Goal: Information Seeking & Learning: Learn about a topic

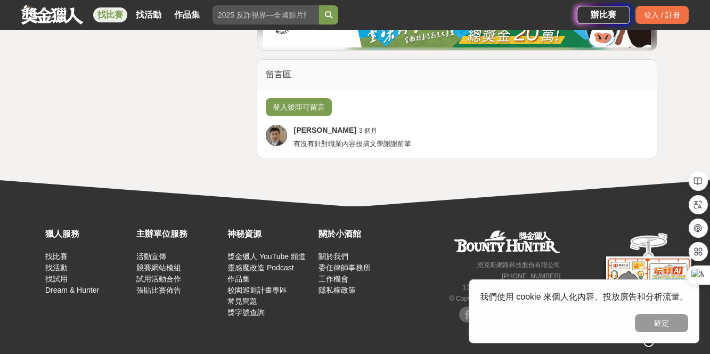
scroll to position [2398, 0]
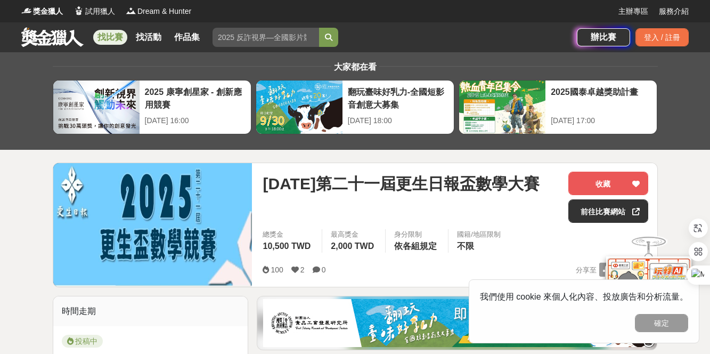
click at [122, 38] on link "找比賽" at bounding box center [110, 37] width 34 height 15
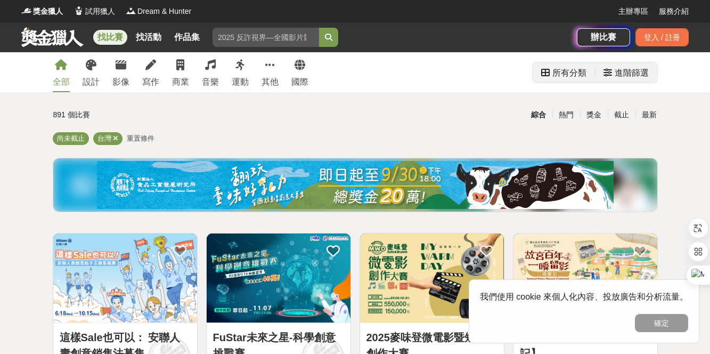
click at [553, 77] on div "所有分類" at bounding box center [570, 72] width 34 height 21
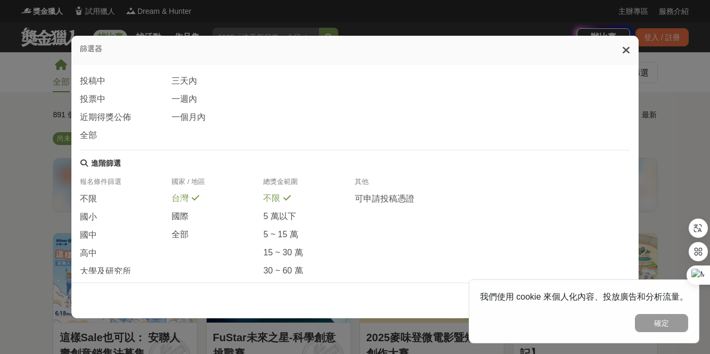
scroll to position [264, 0]
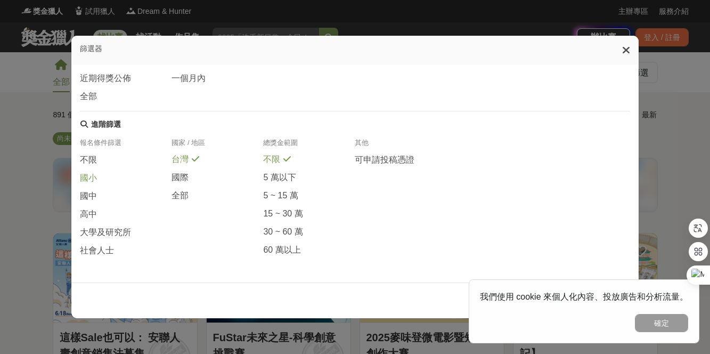
click at [83, 173] on span "國小" at bounding box center [88, 178] width 17 height 11
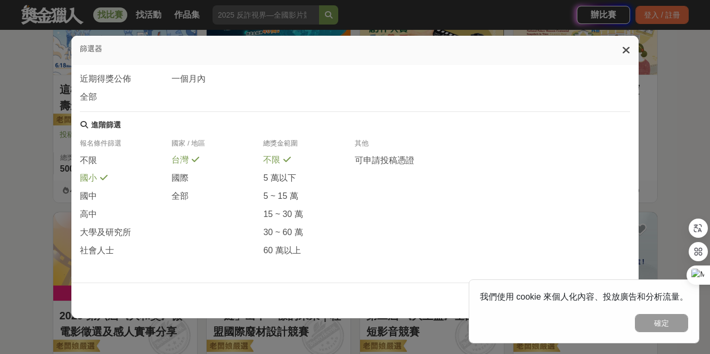
scroll to position [266, 0]
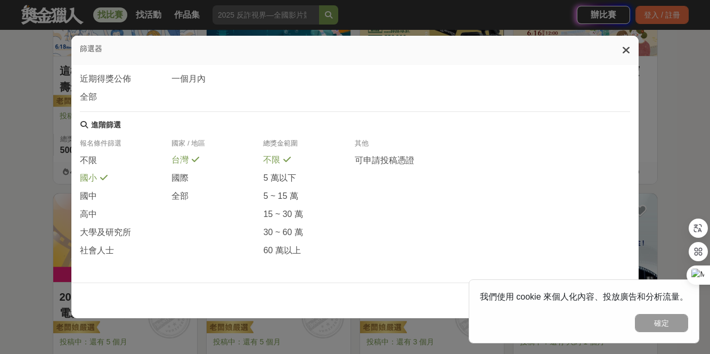
click at [504, 302] on div "我們使用 cookie 來個人化內容、投放廣告和分析流量。" at bounding box center [584, 296] width 208 height 13
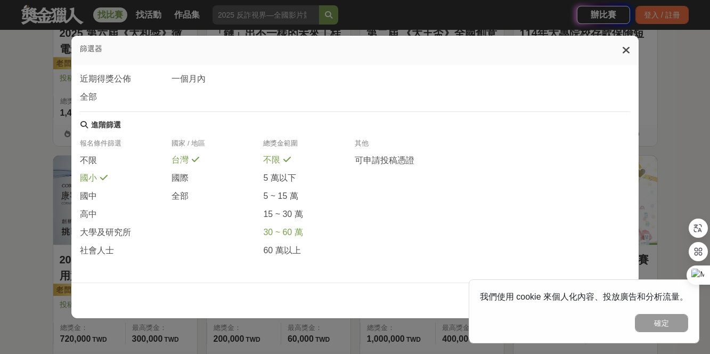
scroll to position [533, 0]
click at [626, 52] on icon at bounding box center [627, 50] width 8 height 11
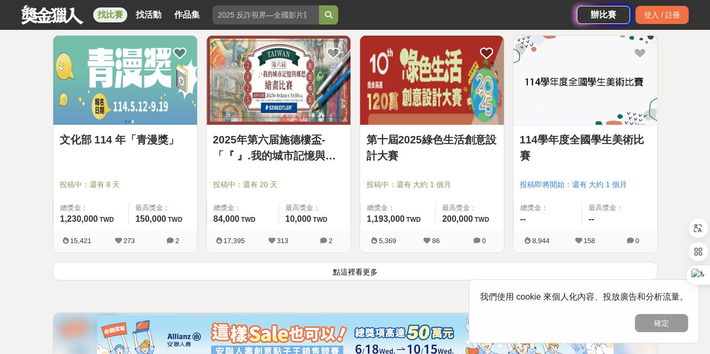
scroll to position [1492, 0]
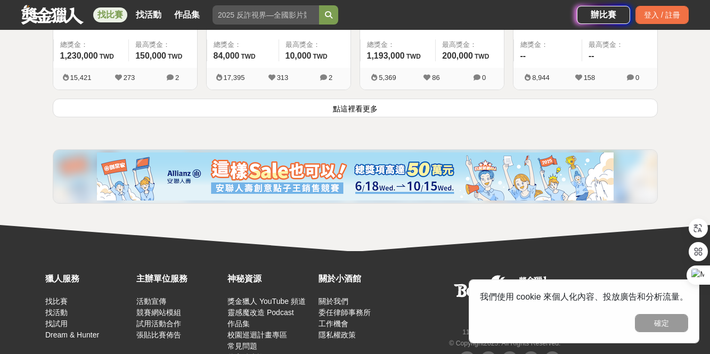
click at [355, 117] on button "點這裡看更多" at bounding box center [355, 108] width 605 height 19
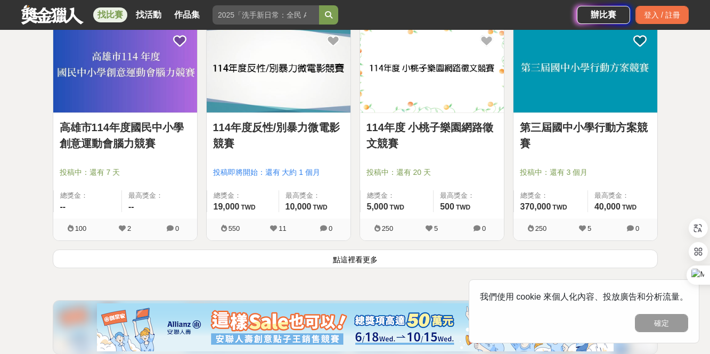
scroll to position [2718, 0]
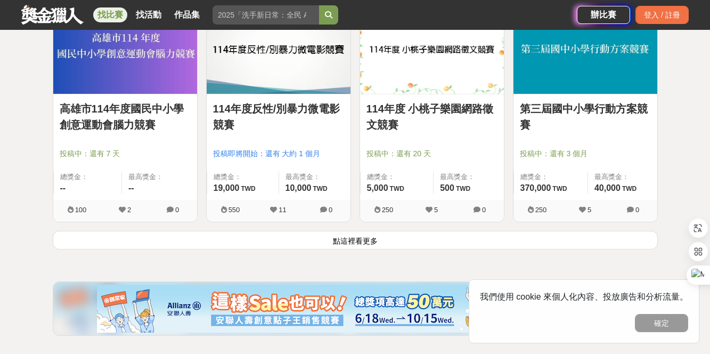
click at [344, 249] on button "點這裡看更多" at bounding box center [355, 240] width 605 height 19
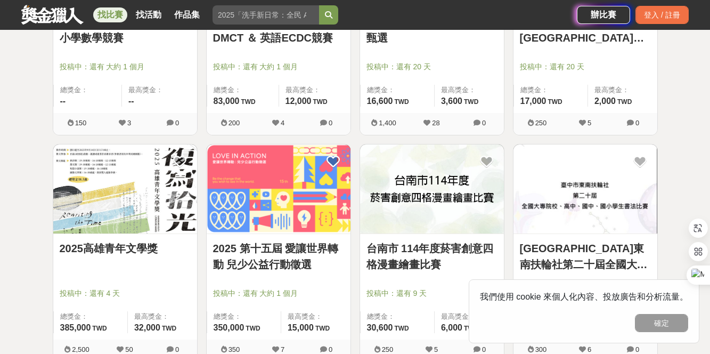
scroll to position [3830, 0]
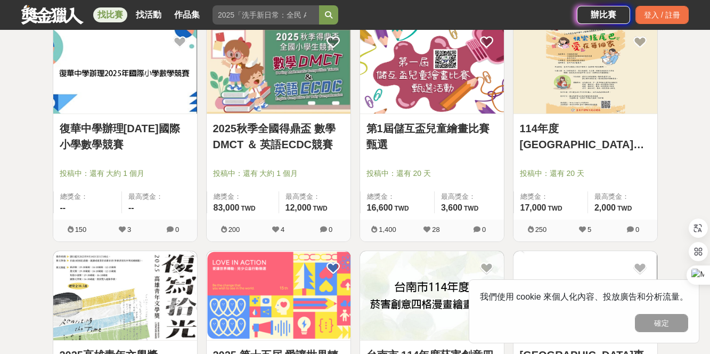
click at [284, 152] on link "2025秋季全國得鼎盃 數學DMCT ＆ 英語ECDC競賽" at bounding box center [278, 136] width 131 height 32
